Goal: Register for event/course

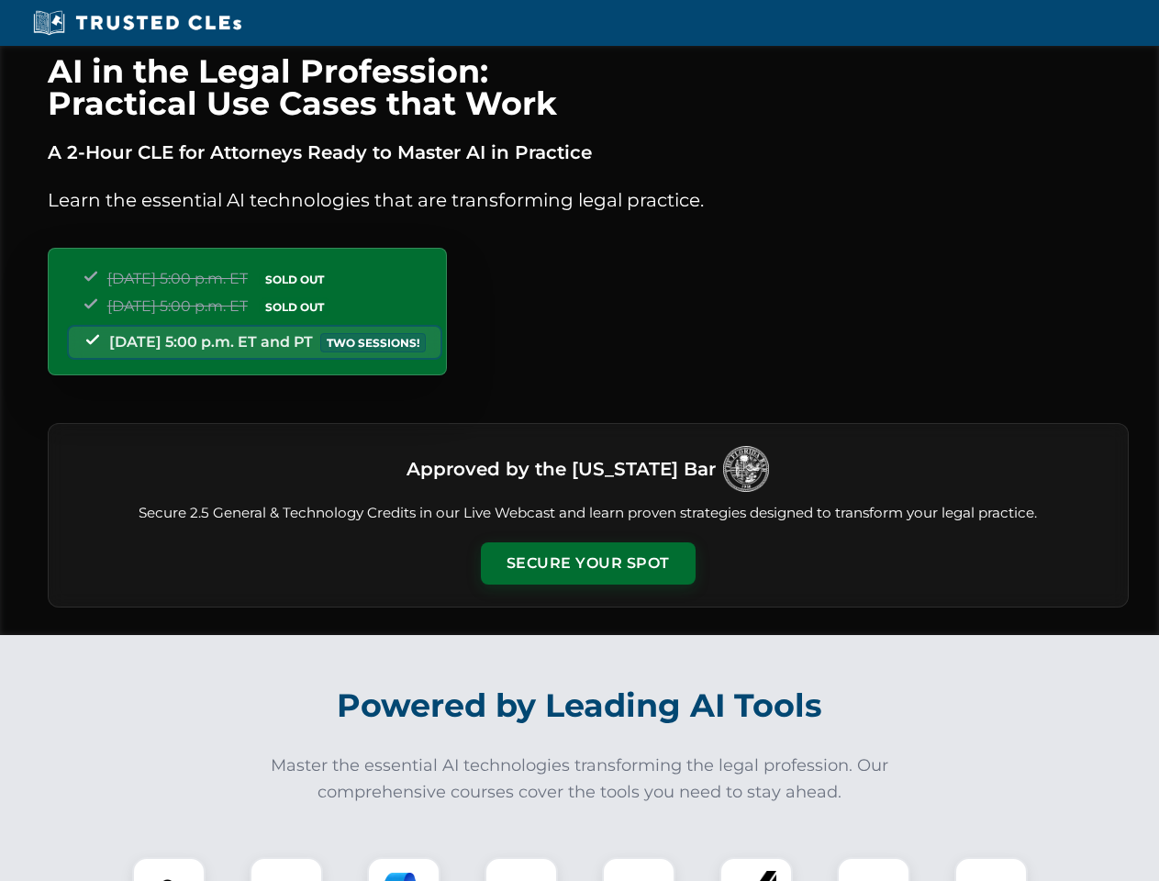
click at [587, 563] on button "Secure Your Spot" at bounding box center [588, 563] width 215 height 42
click at [169, 869] on img at bounding box center [168, 893] width 53 height 53
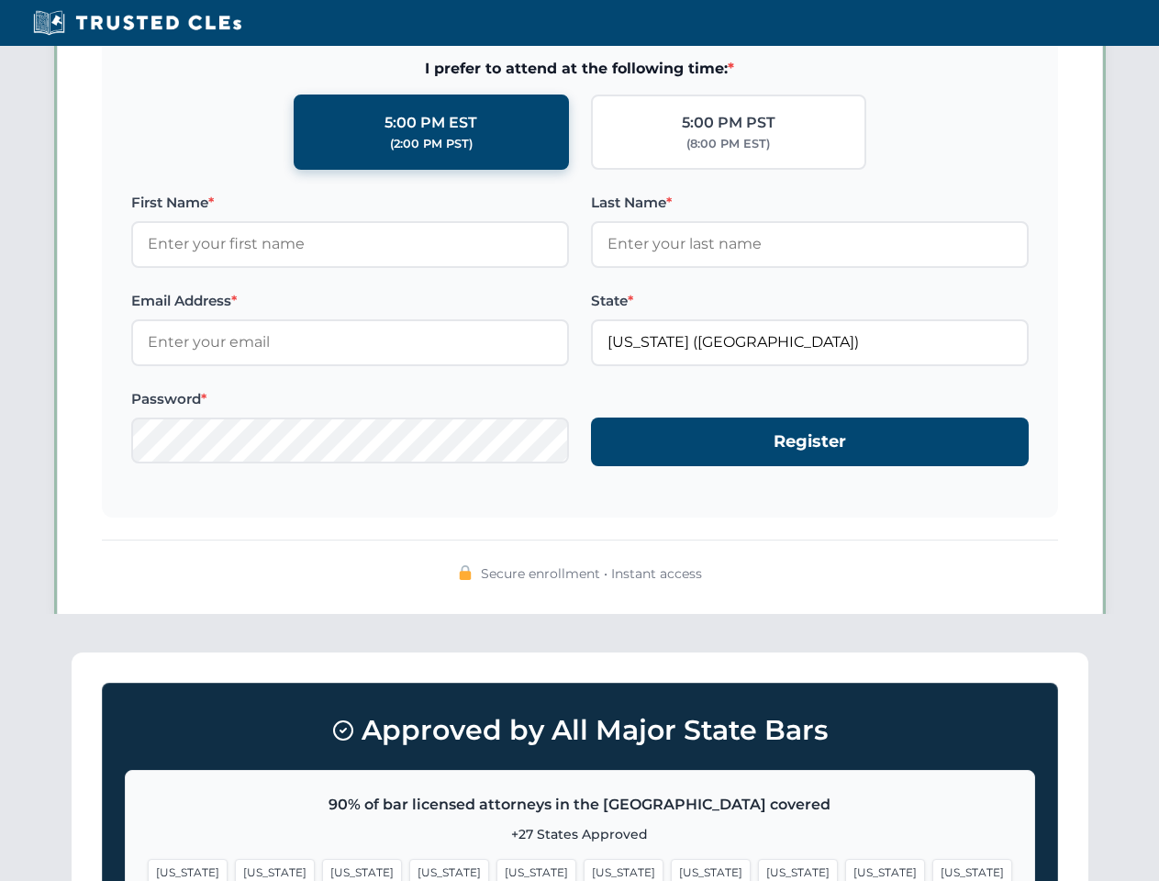
click at [671, 869] on span "[US_STATE]" at bounding box center [711, 872] width 80 height 27
click at [845, 869] on span "[US_STATE]" at bounding box center [885, 872] width 80 height 27
